Goal: Information Seeking & Learning: Check status

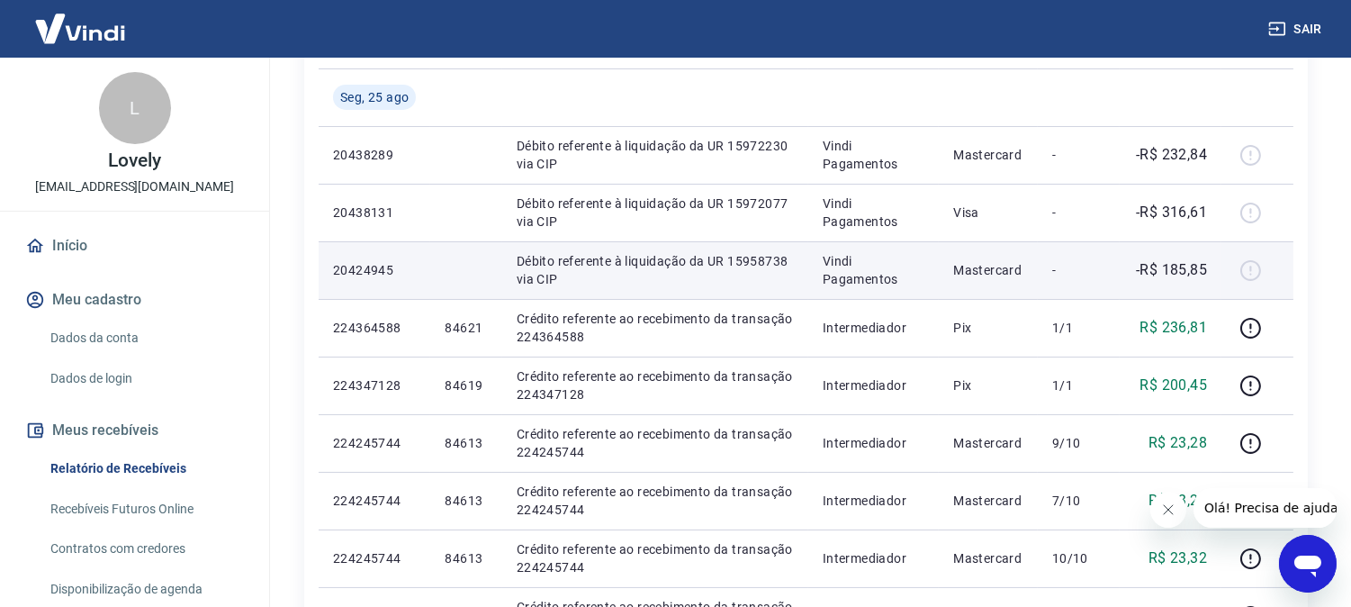
click at [1195, 267] on p "-R$ 185,85" at bounding box center [1171, 270] width 71 height 22
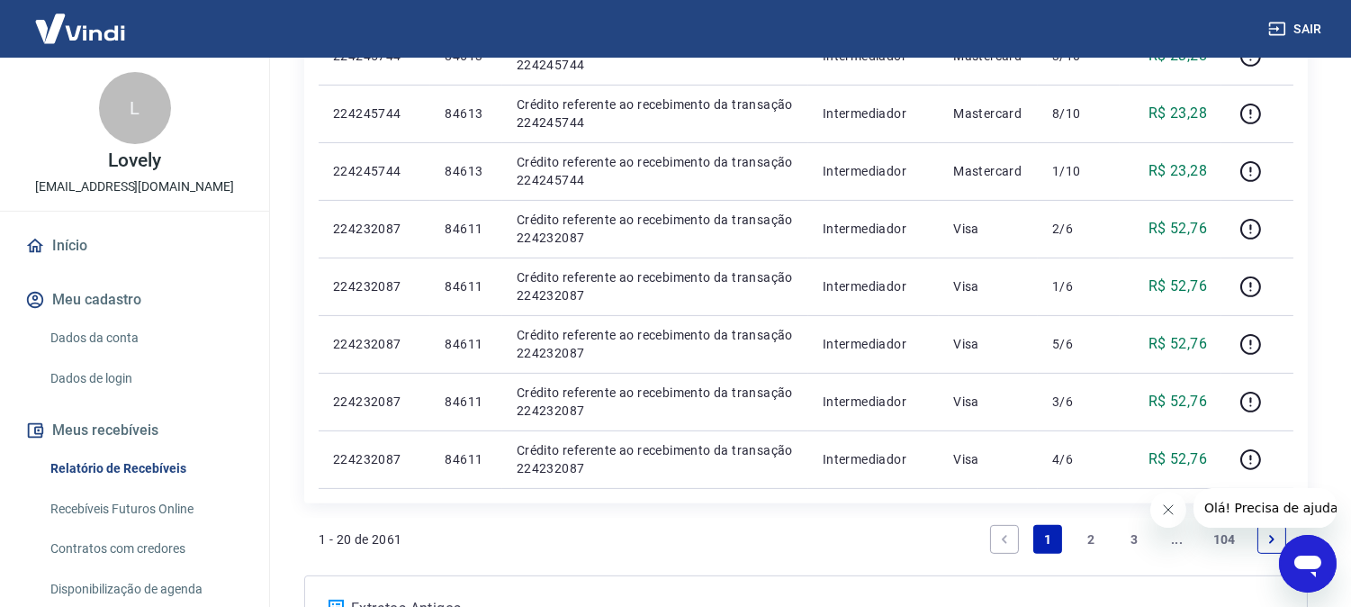
scroll to position [1267, 0]
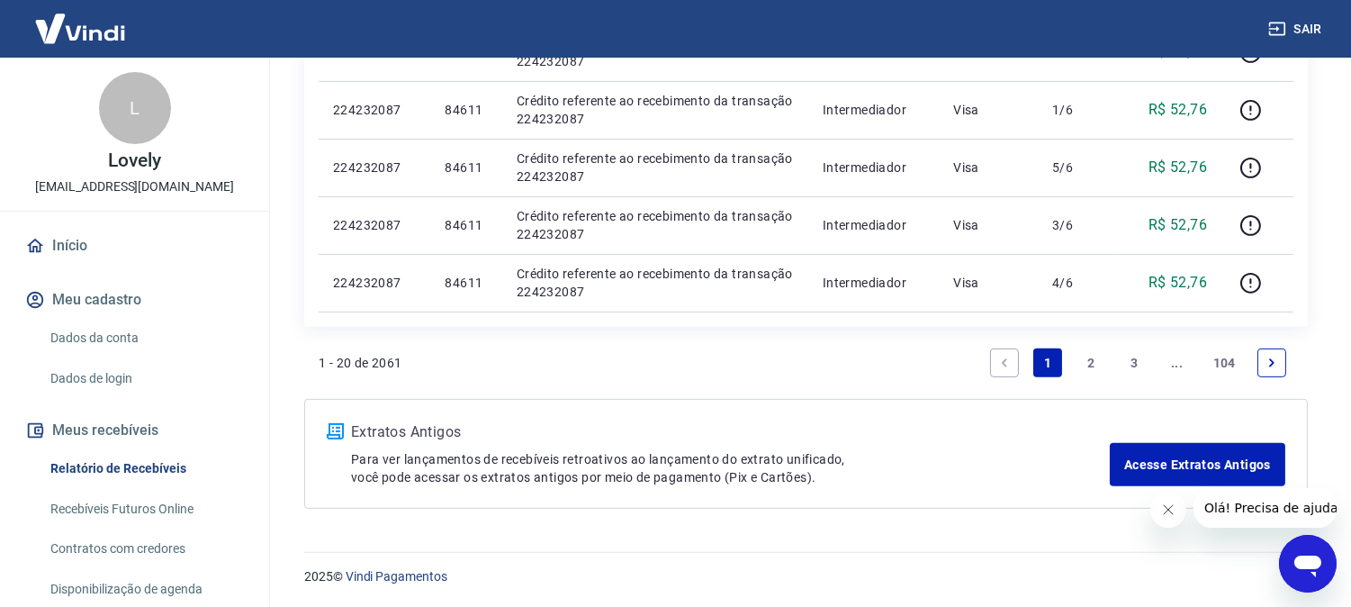
click at [1077, 361] on link "2" at bounding box center [1091, 362] width 29 height 29
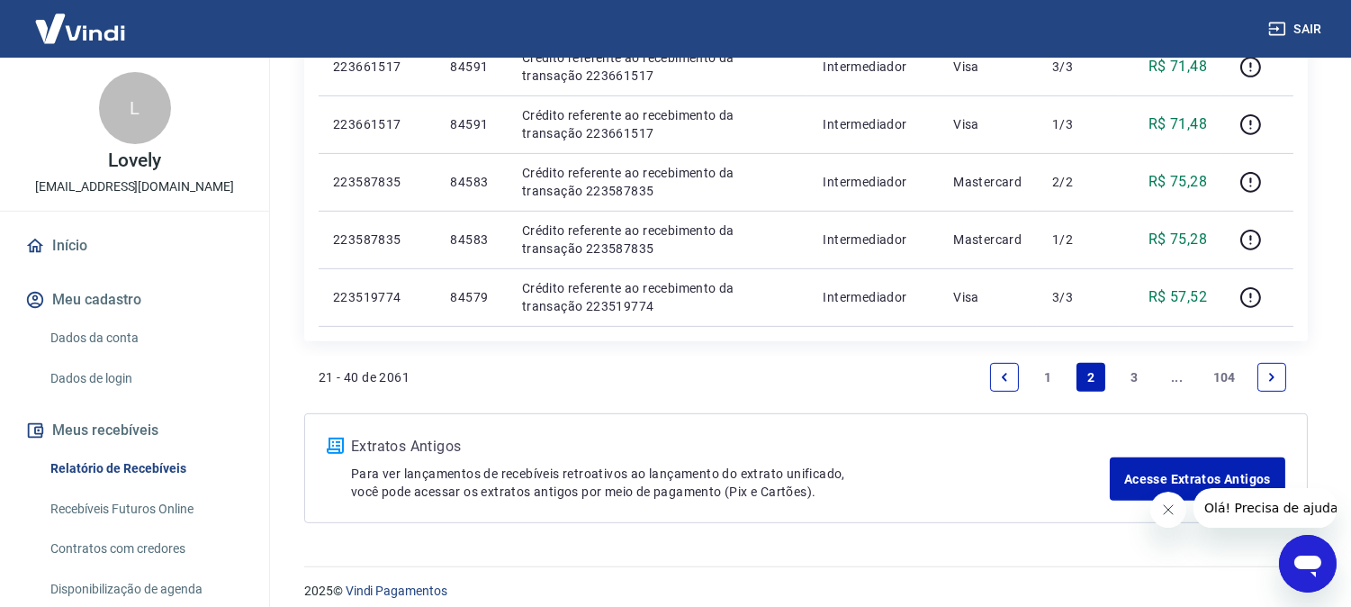
scroll to position [1439, 0]
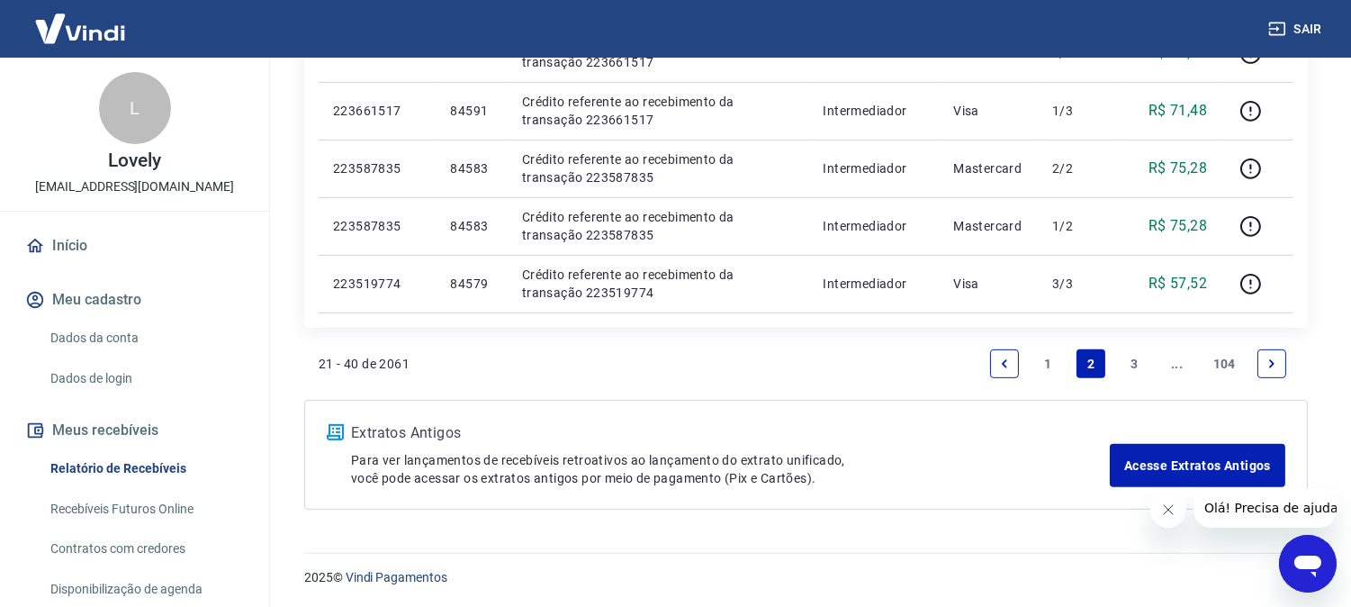
click at [1053, 374] on link "1" at bounding box center [1047, 363] width 29 height 29
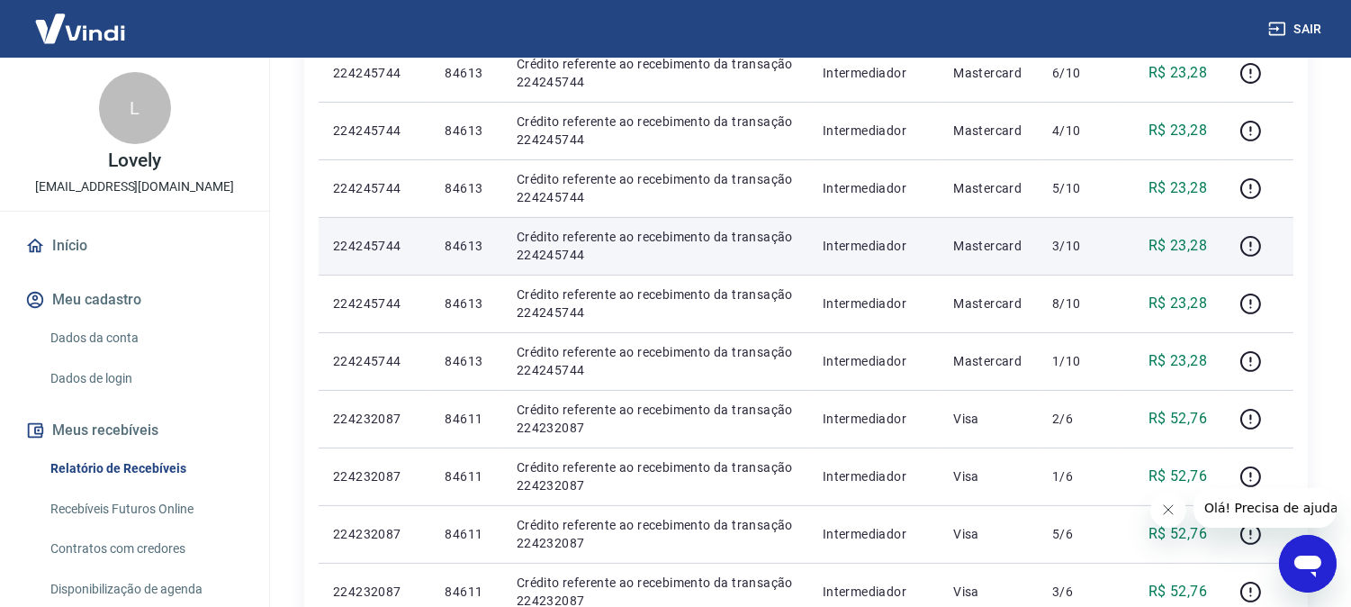
scroll to position [1200, 0]
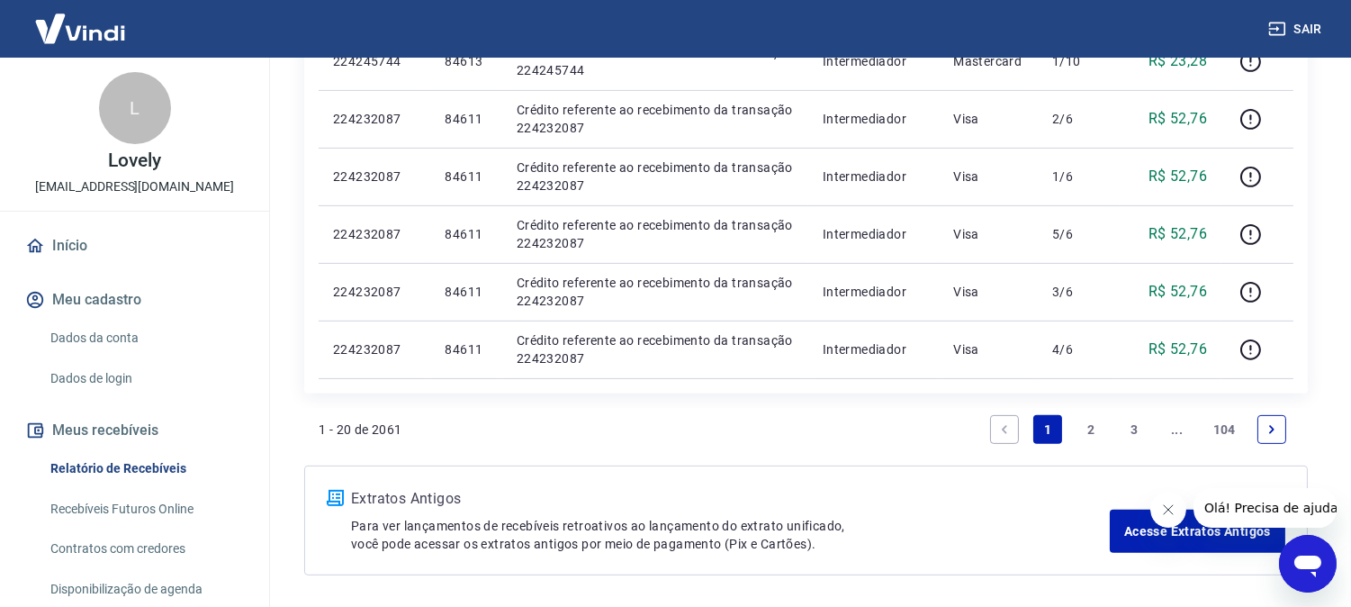
click at [1080, 432] on link "2" at bounding box center [1091, 429] width 29 height 29
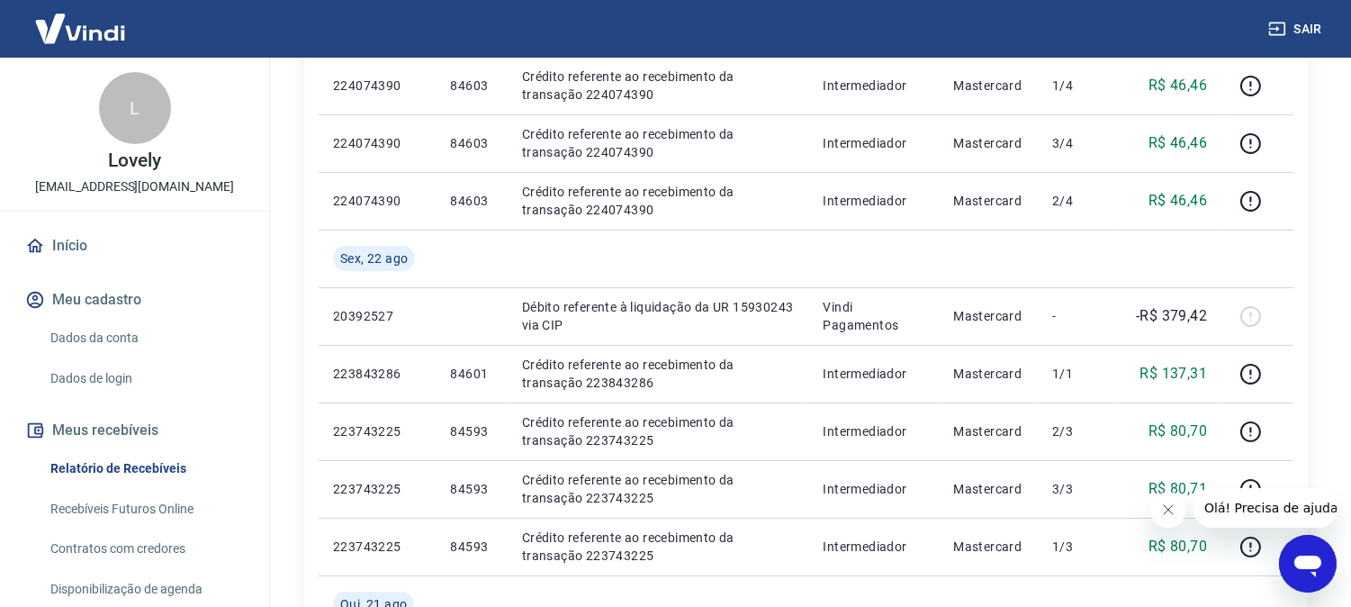
scroll to position [500, 0]
